Goal: Transaction & Acquisition: Purchase product/service

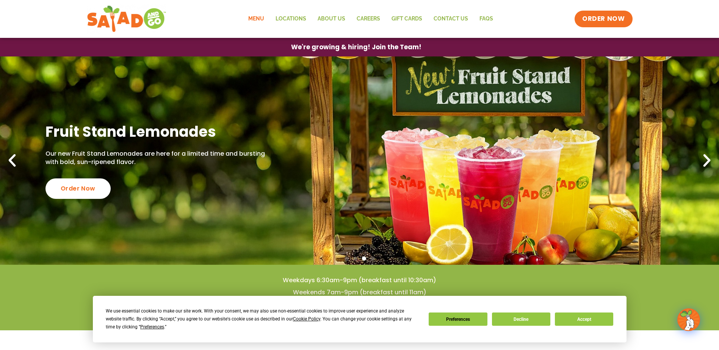
click at [254, 17] on link "Menu" at bounding box center [256, 18] width 27 height 17
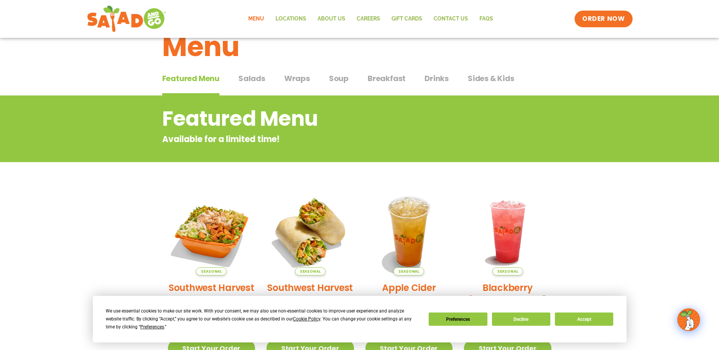
scroll to position [38, 0]
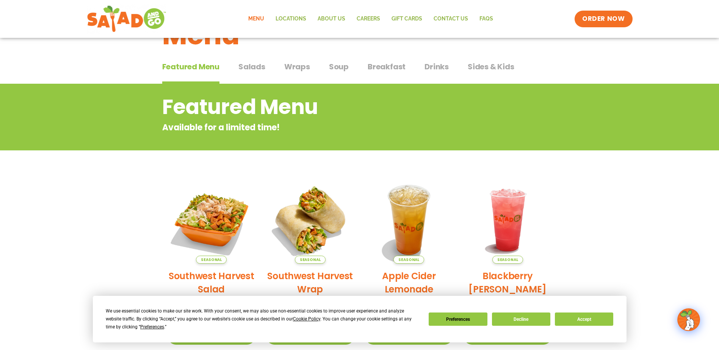
click at [337, 67] on span "Soup" at bounding box center [339, 66] width 20 height 11
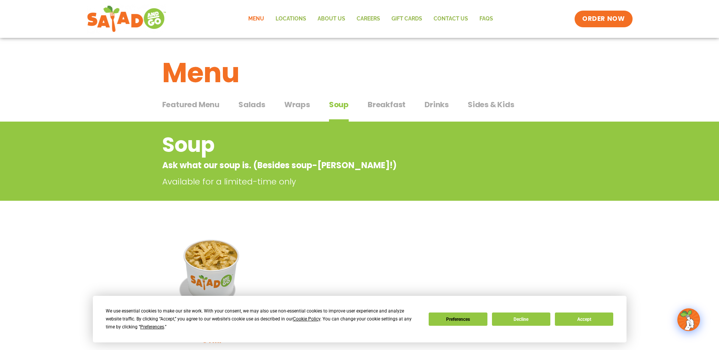
click at [293, 104] on span "Wraps" at bounding box center [297, 104] width 26 height 11
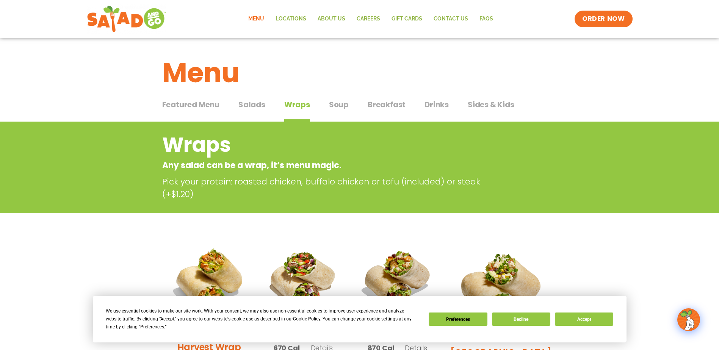
click at [257, 104] on span "Salads" at bounding box center [251, 104] width 27 height 11
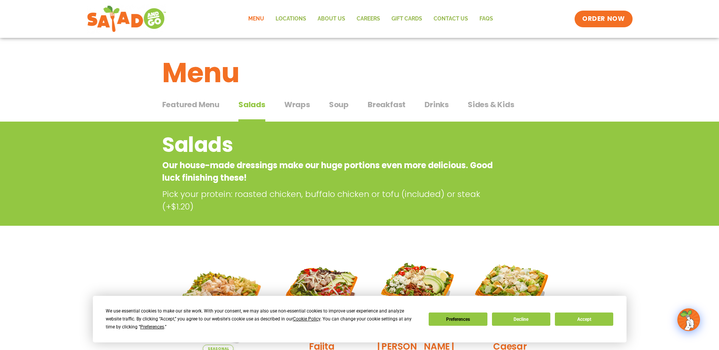
scroll to position [152, 0]
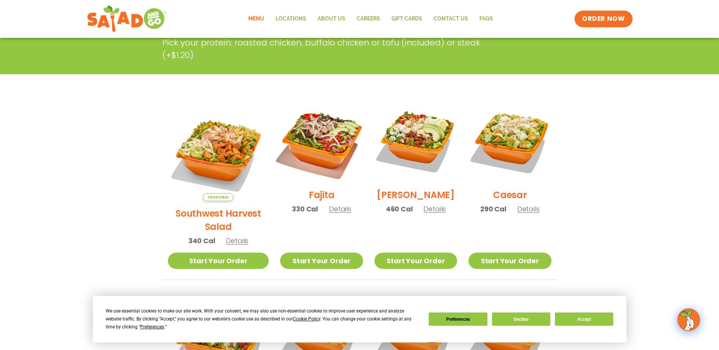
click at [307, 140] on img at bounding box center [321, 141] width 97 height 97
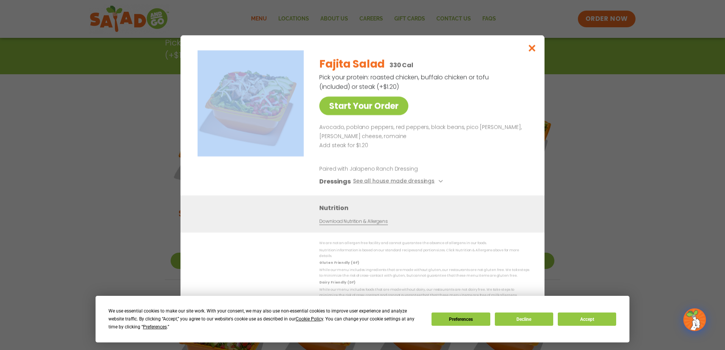
click at [307, 140] on div "Start Your Order Fajita Salad 330 Cal Pick your protein: roasted chicken, buffa…" at bounding box center [363, 122] width 334 height 145
click at [531, 52] on icon "Close modal" at bounding box center [531, 48] width 9 height 8
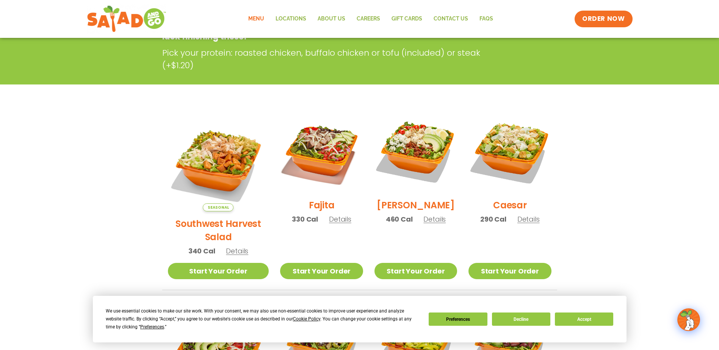
scroll to position [140, 0]
